Goal: Find specific page/section: Find specific page/section

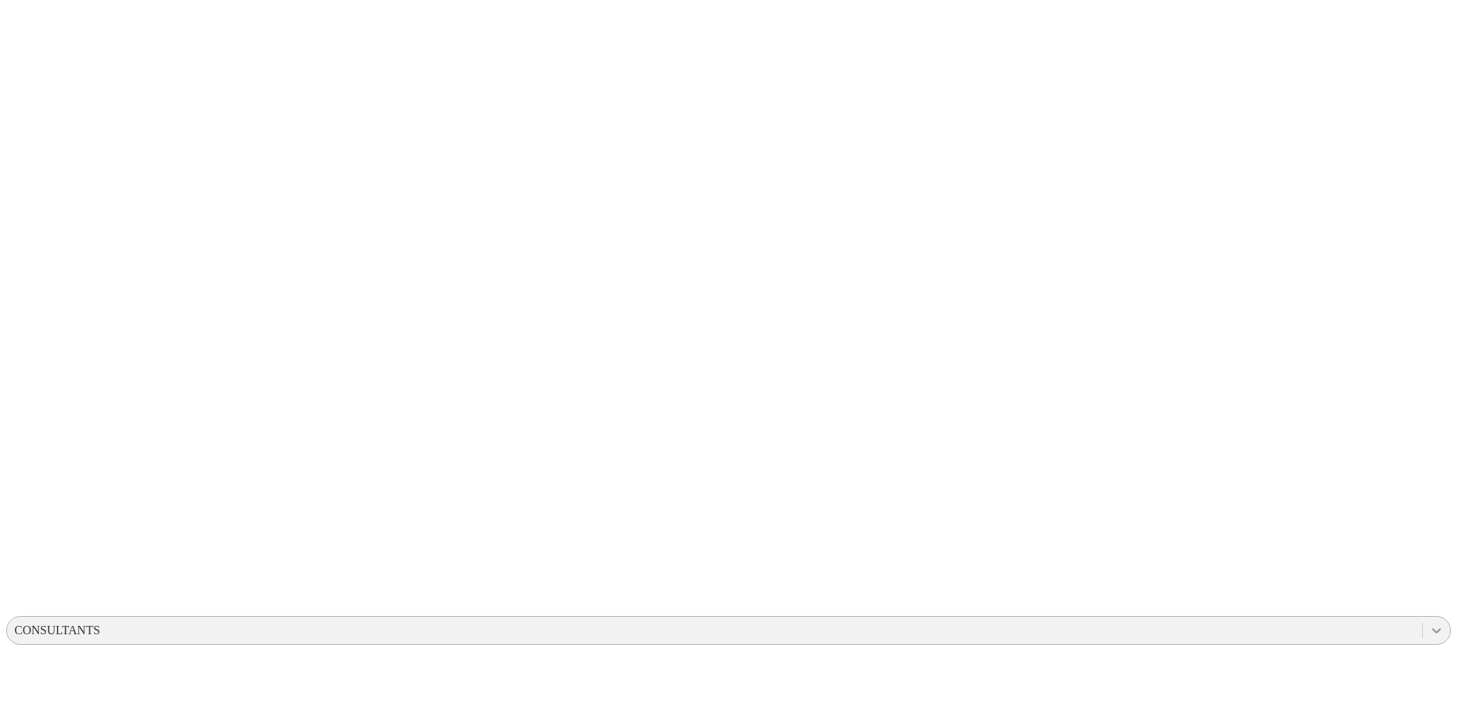
click at [1429, 623] on icon at bounding box center [1436, 630] width 15 height 15
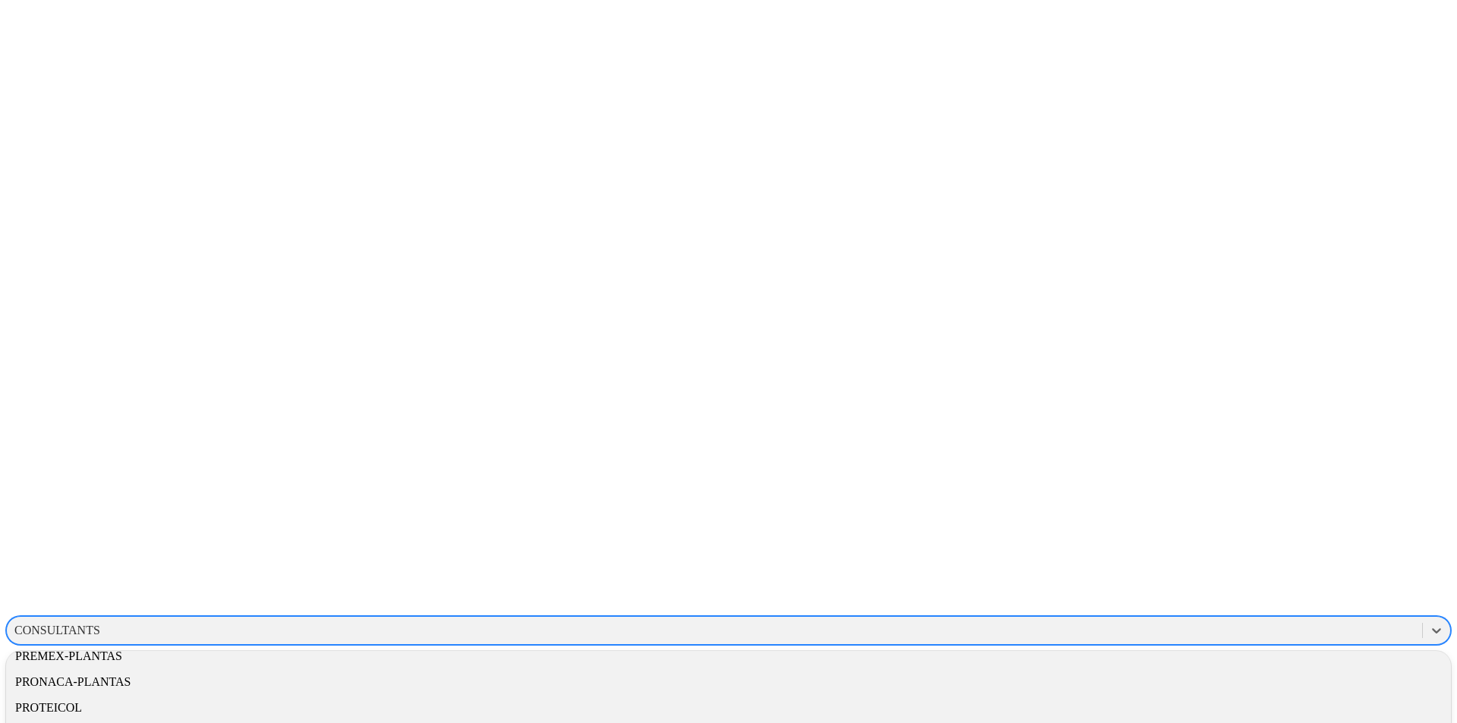
scroll to position [890, 0]
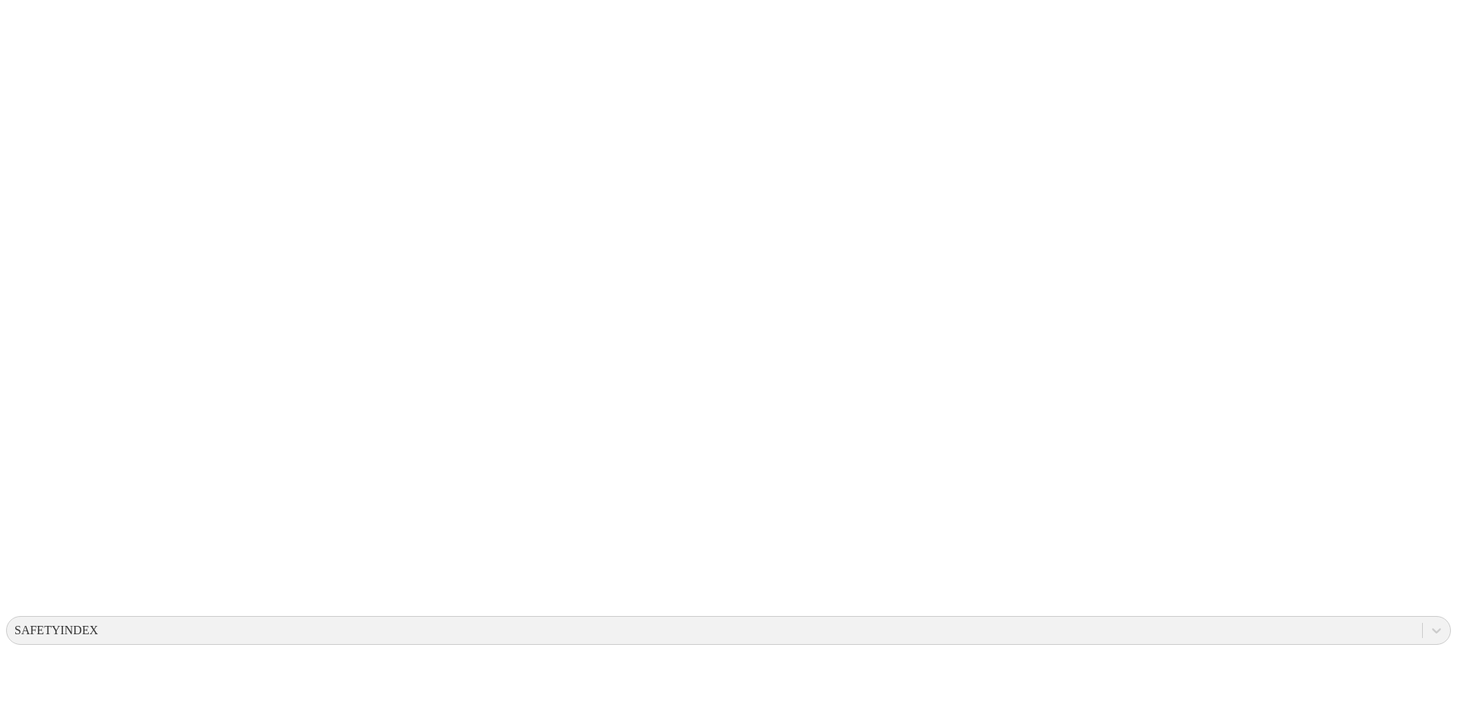
click at [1429, 623] on icon at bounding box center [1436, 630] width 15 height 15
